Goal: Task Accomplishment & Management: Manage account settings

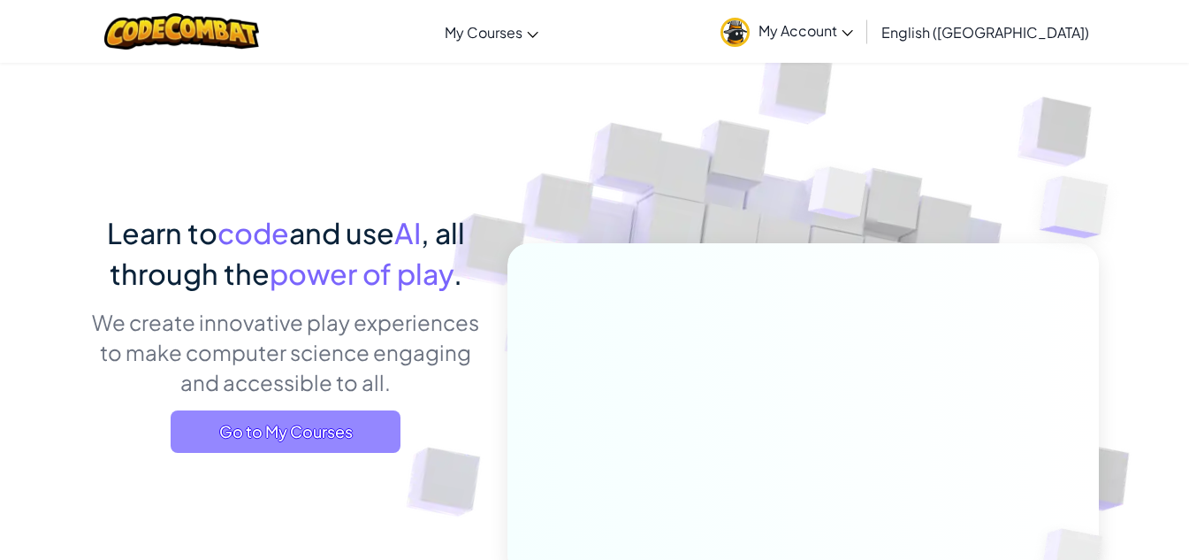
click at [330, 431] on span "Go to My Courses" at bounding box center [286, 431] width 230 height 42
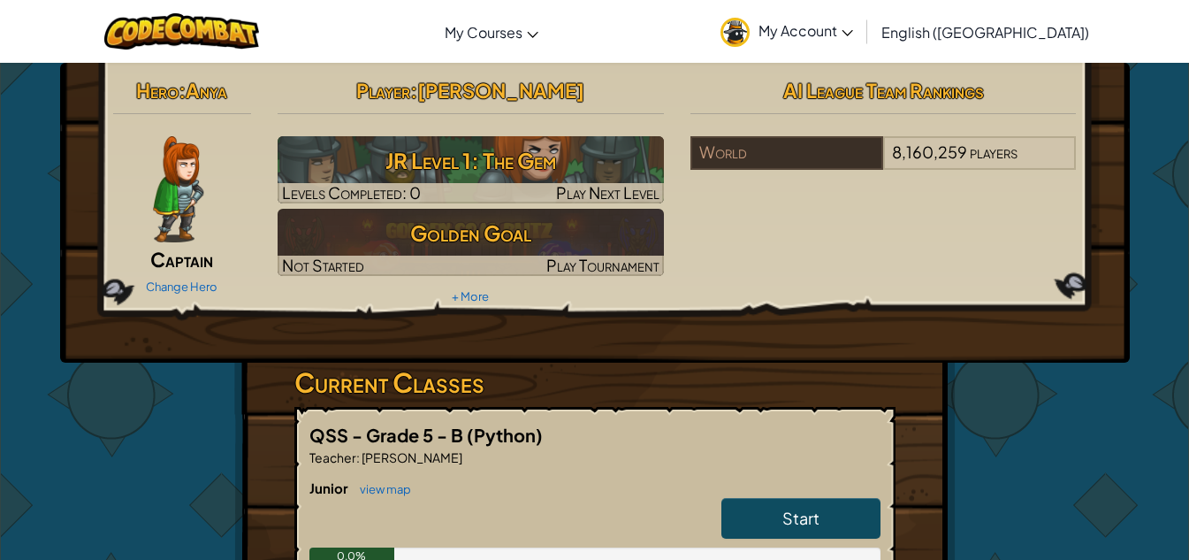
click at [853, 22] on span "My Account" at bounding box center [806, 30] width 95 height 19
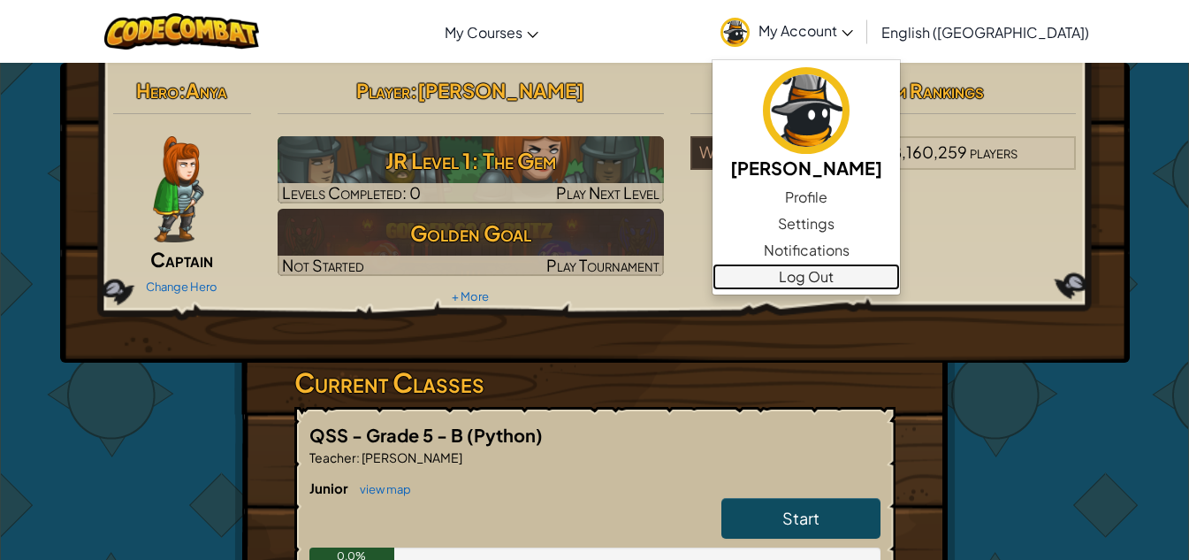
click at [900, 275] on link "Log Out" at bounding box center [806, 277] width 187 height 27
